Goal: Answer question/provide support

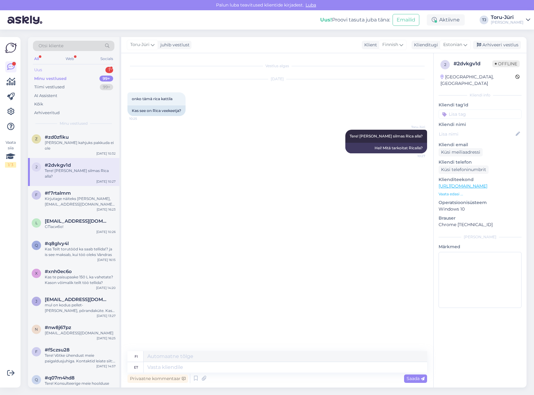
click at [93, 71] on div "Uus 1" at bounding box center [73, 70] width 81 height 9
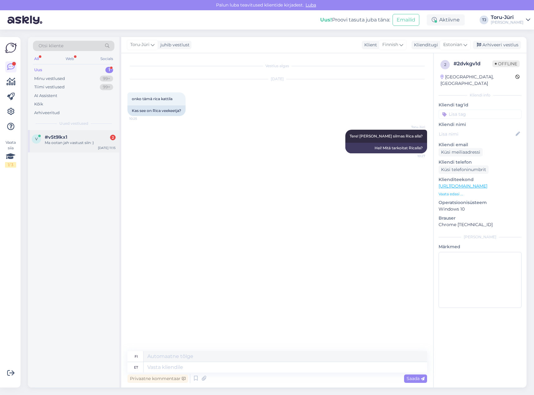
click at [81, 142] on div "Ma ootan jah vastust siin :)" at bounding box center [80, 143] width 71 height 6
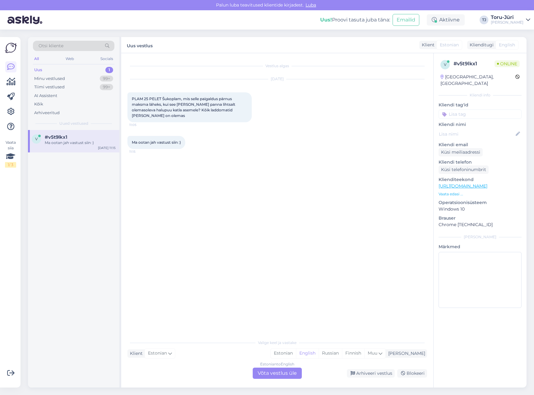
click at [285, 370] on div "Estonian to English Võta vestlus üle" at bounding box center [277, 372] width 49 height 11
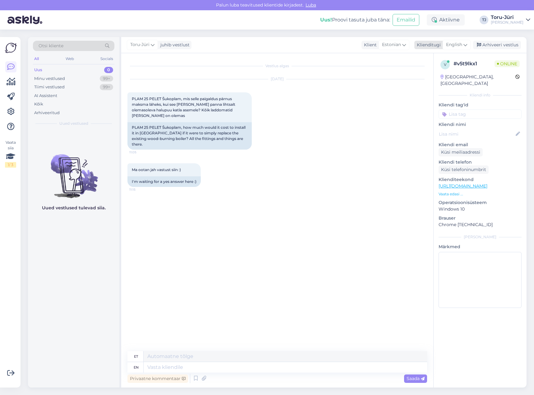
click at [457, 41] on span "English" at bounding box center [454, 44] width 16 height 7
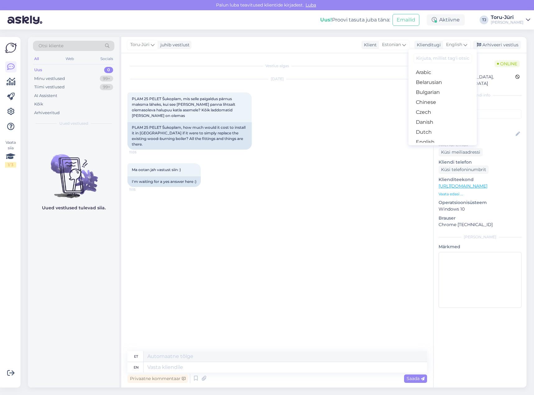
click at [428, 147] on link "Estonian" at bounding box center [442, 152] width 68 height 10
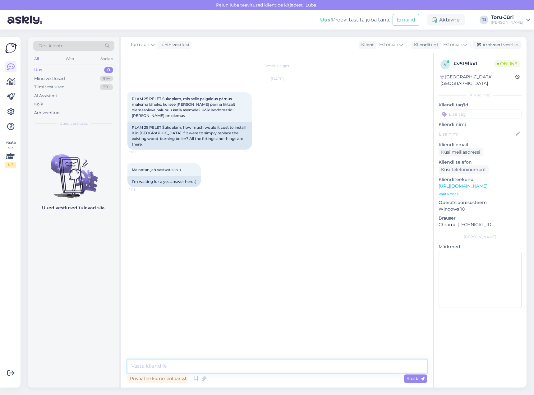
click at [197, 365] on textarea at bounding box center [277, 365] width 300 height 13
click at [186, 365] on textarea "Tere! Võtke ühendust meie paigalduse osakonnaga:" at bounding box center [277, 365] width 300 height 13
click at [276, 365] on textarea "Tere! Võtke ühendust meie paigalduse osakonnaga:" at bounding box center [277, 365] width 300 height 13
paste textarea "[URL][DOMAIN_NAME]"
type textarea "Tere! Võtke ühendust meie paigalduse osakonnaga: [URL][DOMAIN_NAME]"
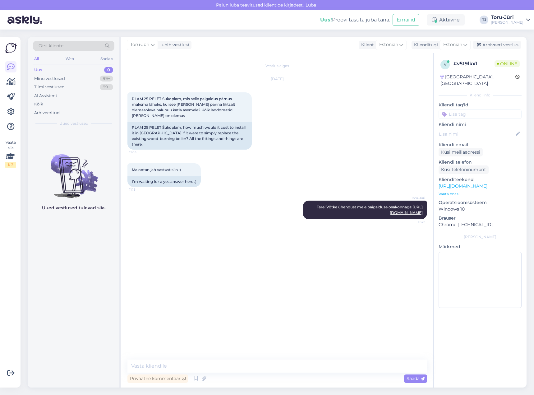
click at [309, 310] on div "Vestlus algas [DATE] PLAM 25 PELET Šukoplam, mis selle paigaldus pärnus maksma …" at bounding box center [279, 206] width 305 height 294
click at [253, 250] on div "Vestlus algas [DATE] PLAM 25 PELET Šukoplam, mis selle paigaldus pärnus maksma …" at bounding box center [279, 206] width 305 height 294
click at [273, 168] on div "Ma ootan jah vastust siin :) 11:15 I'm waiting for a yes answer here :)" at bounding box center [277, 174] width 300 height 37
